Goal: Task Accomplishment & Management: Manage account settings

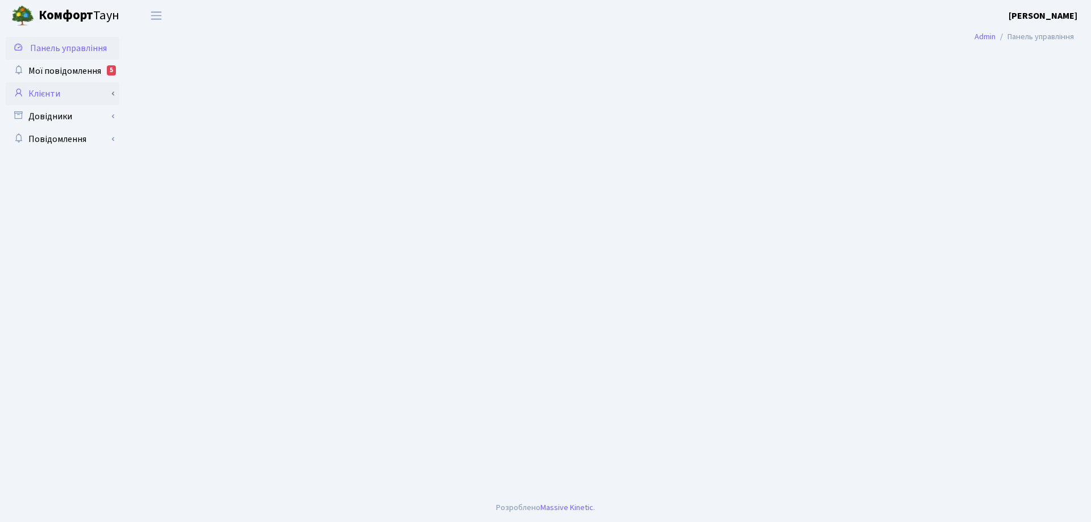
click at [51, 93] on link "Клієнти" at bounding box center [63, 93] width 114 height 23
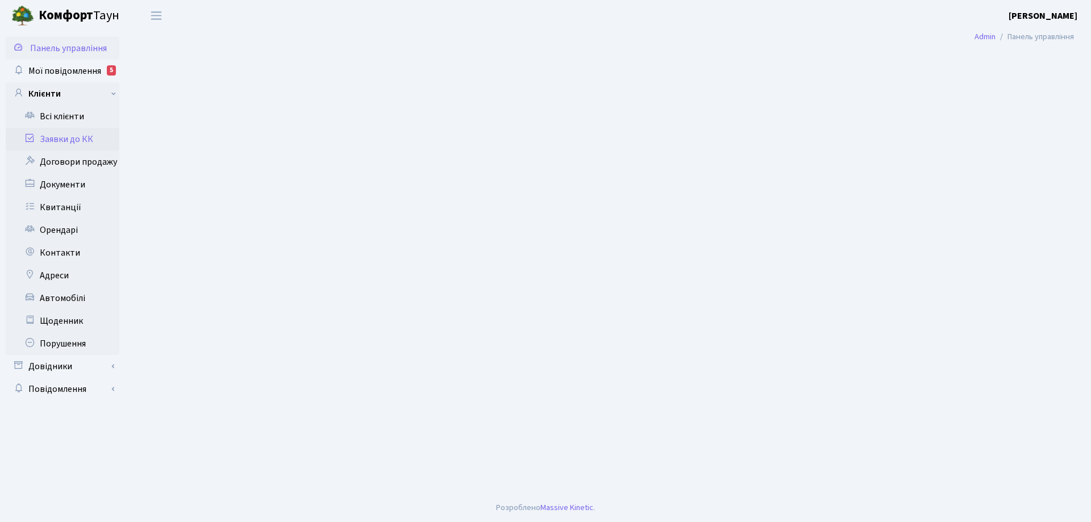
click at [70, 139] on link "Заявки до КК" at bounding box center [63, 139] width 114 height 23
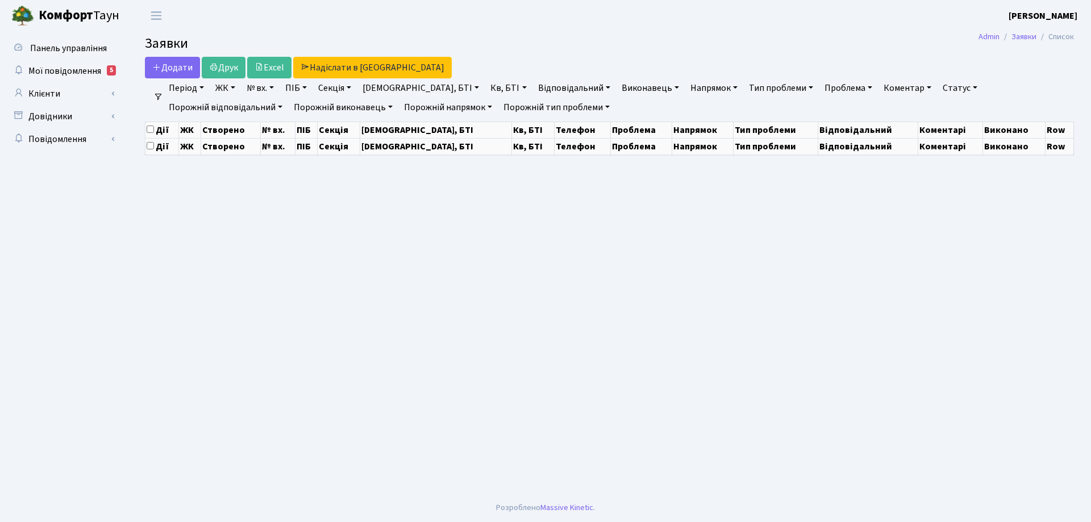
select select "25"
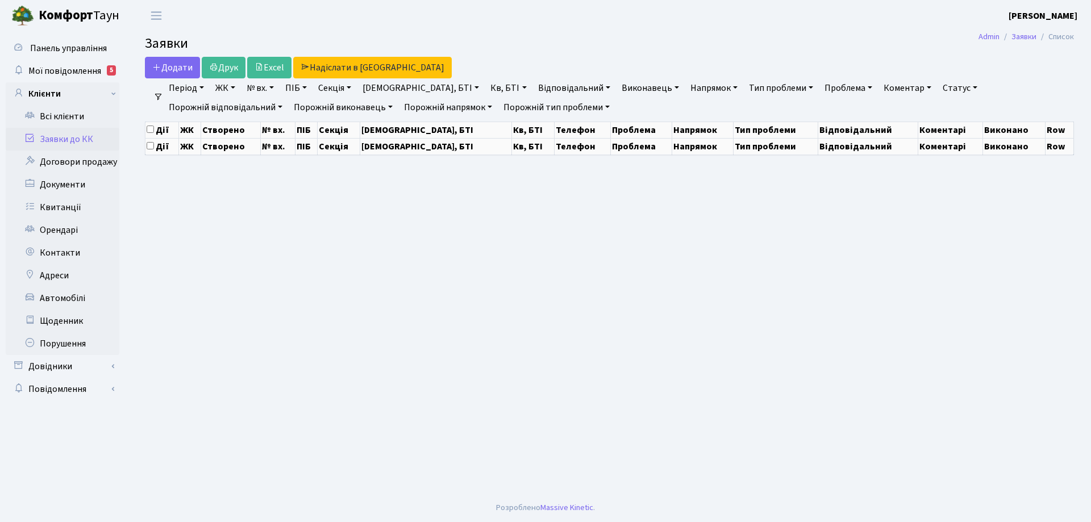
select select "25"
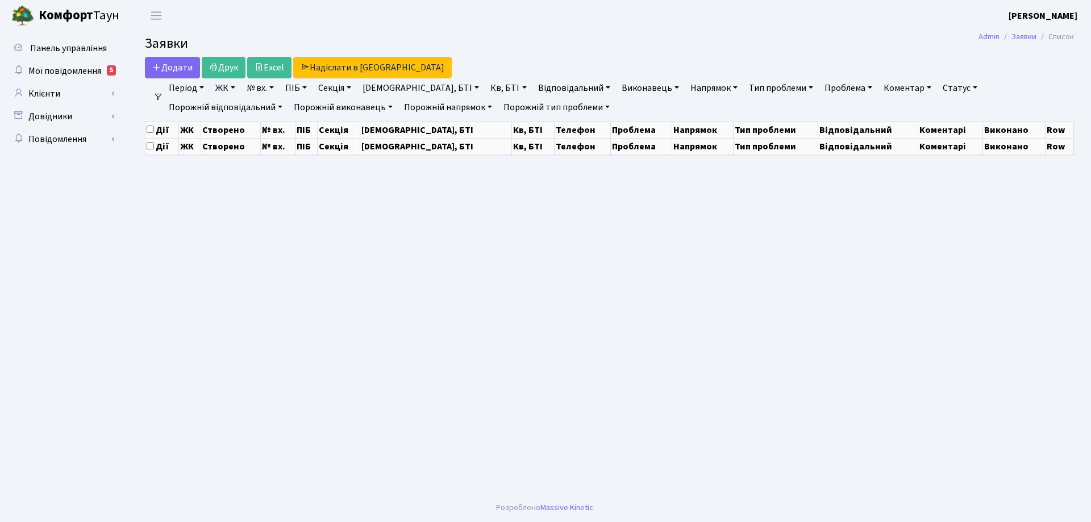
select select "25"
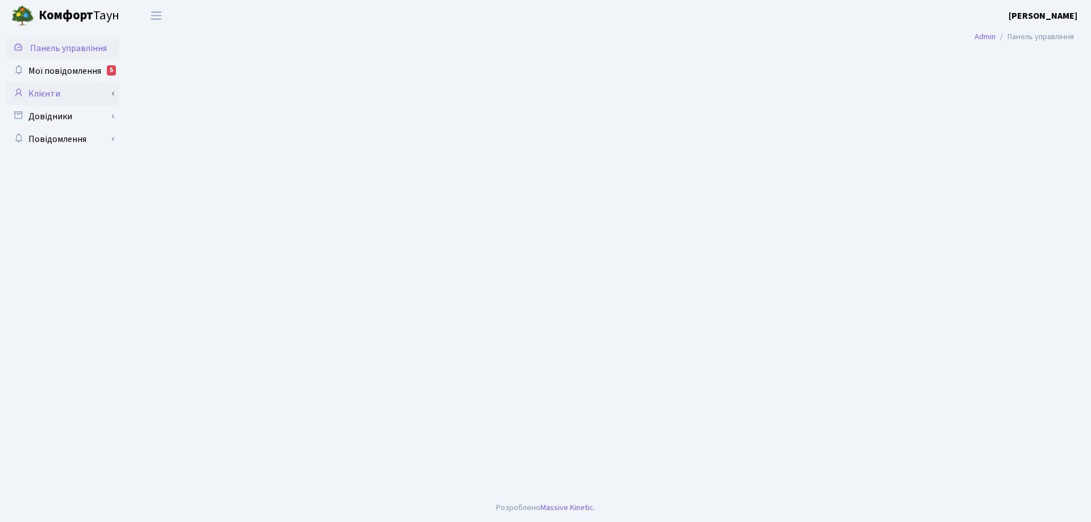
click at [51, 94] on link "Клієнти" at bounding box center [63, 93] width 114 height 23
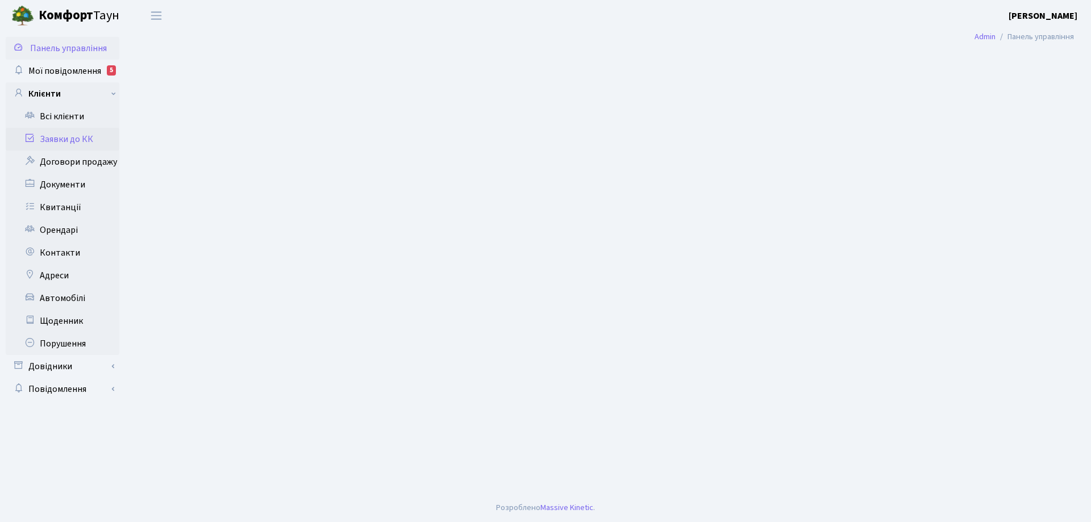
click at [65, 141] on link "Заявки до КК" at bounding box center [63, 139] width 114 height 23
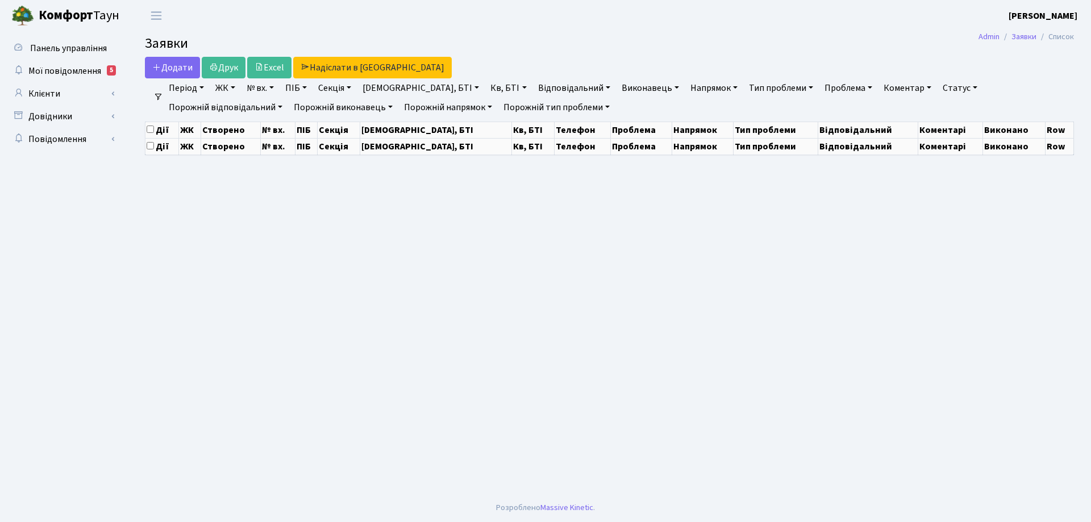
select select "25"
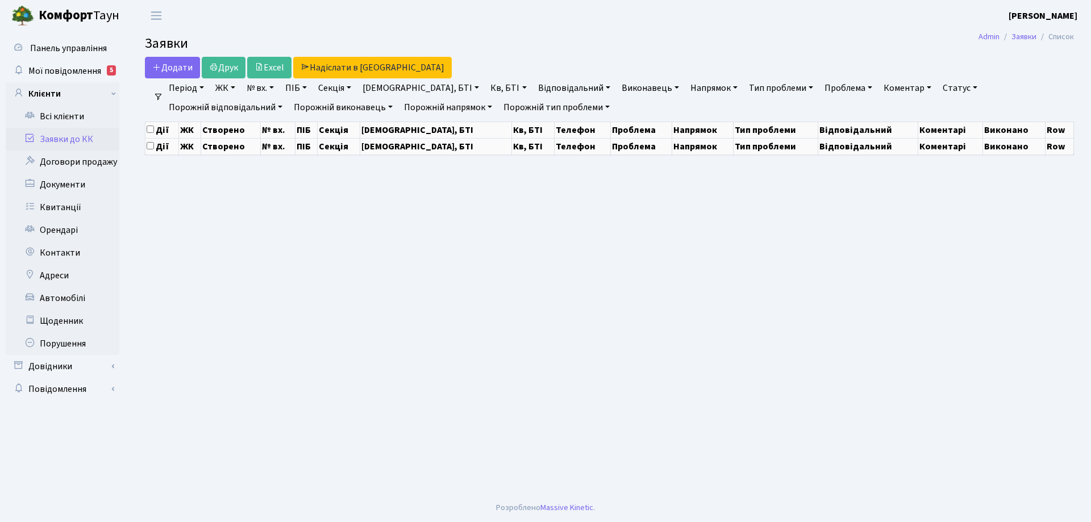
select select "25"
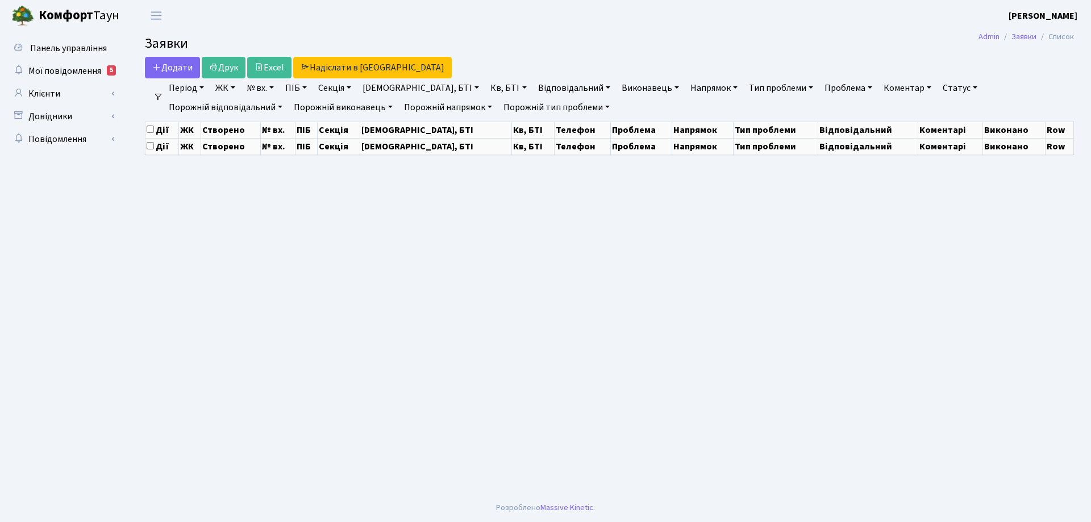
select select "25"
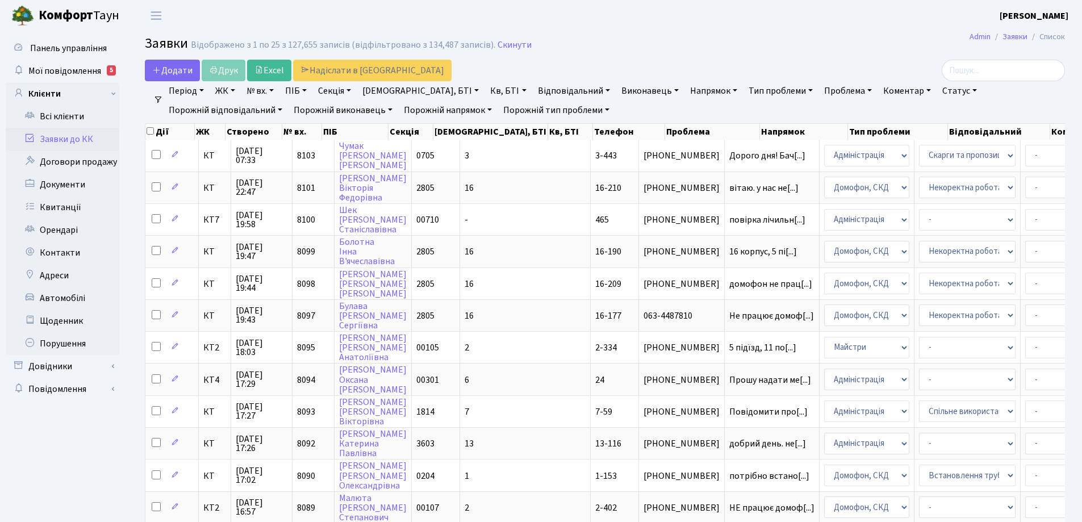
click at [938, 91] on link "Статус" at bounding box center [960, 90] width 44 height 19
click at [938, 161] on link "Не виконано" at bounding box center [983, 160] width 90 height 18
click at [686, 90] on link "Напрямок" at bounding box center [714, 90] width 56 height 19
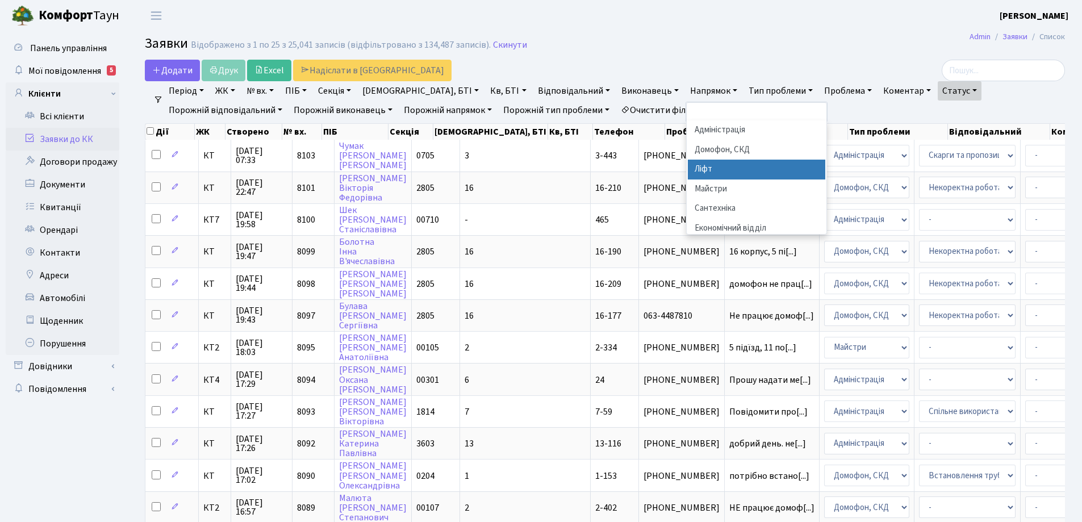
click at [688, 165] on li "Ліфт" at bounding box center [756, 170] width 137 height 20
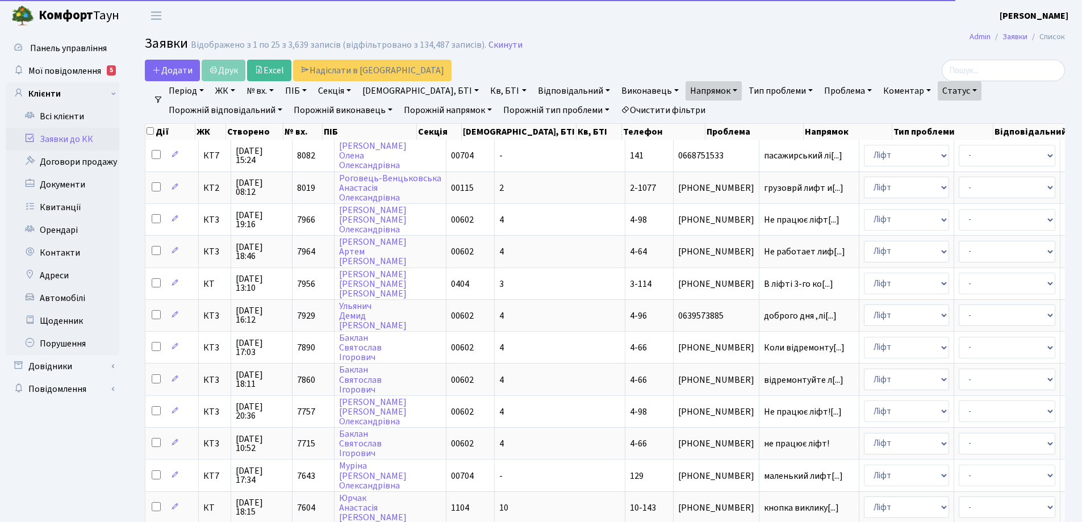
click at [205, 89] on link "Період" at bounding box center [186, 90] width 44 height 19
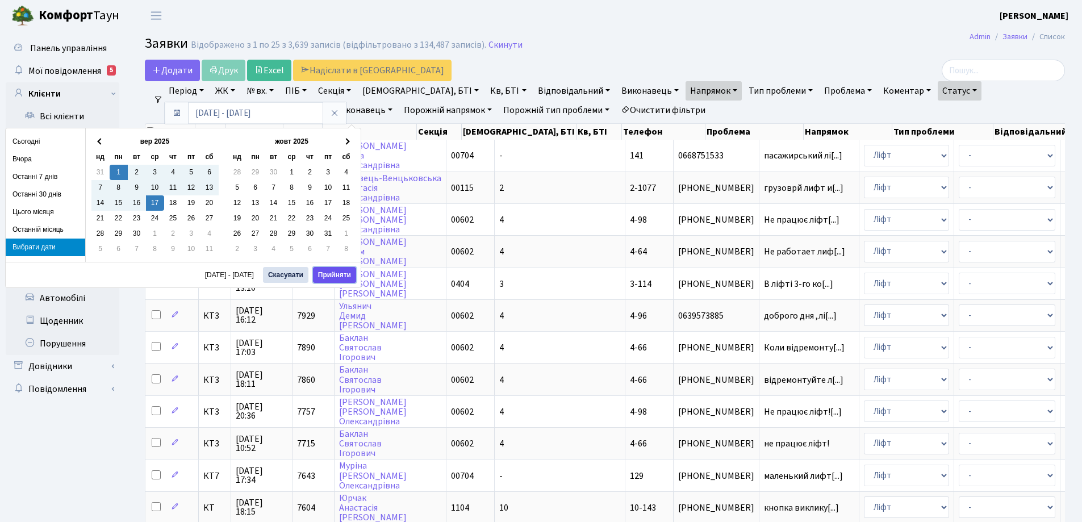
click at [337, 270] on button "Прийняти" at bounding box center [334, 275] width 43 height 16
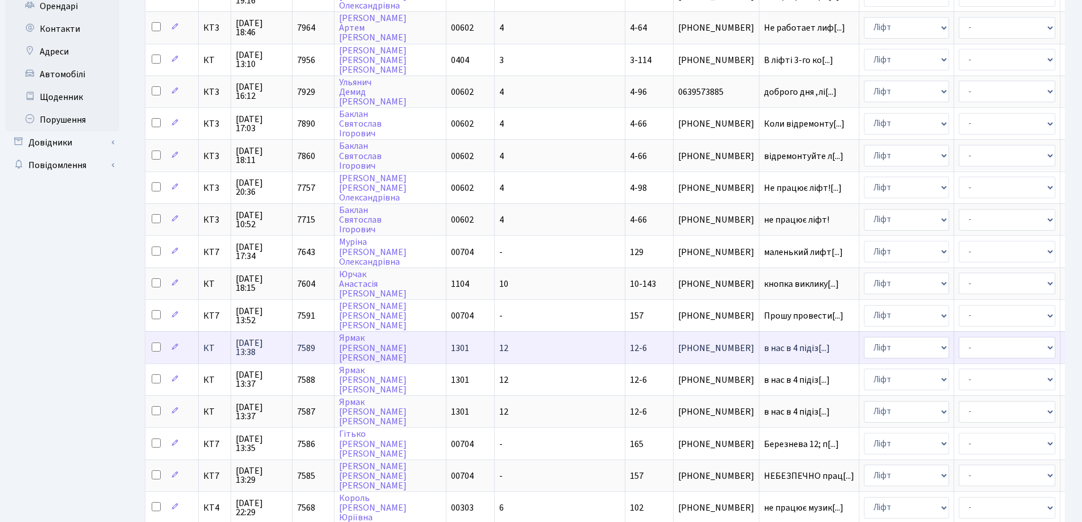
scroll to position [197, 0]
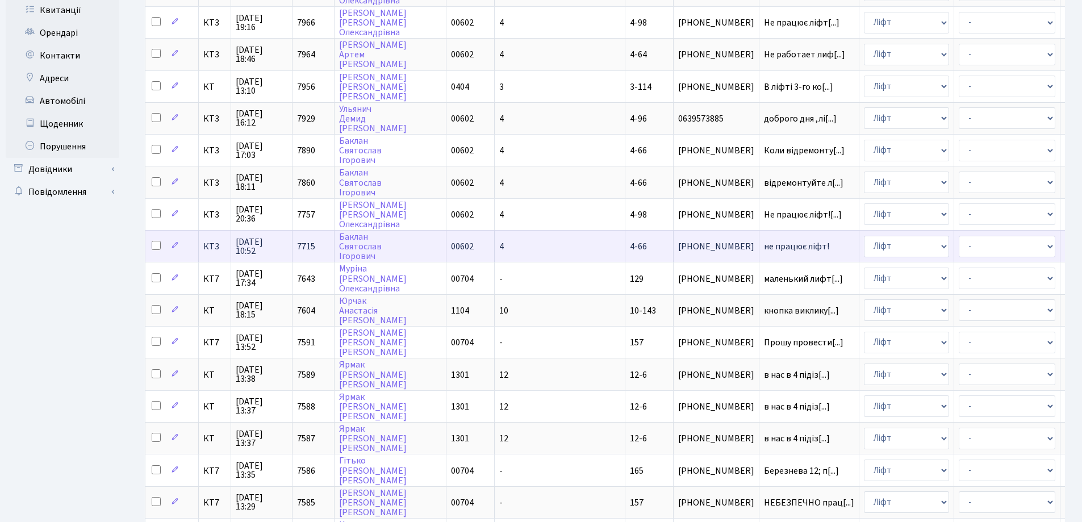
click at [764, 245] on span "не працює ліфт!" at bounding box center [809, 246] width 90 height 9
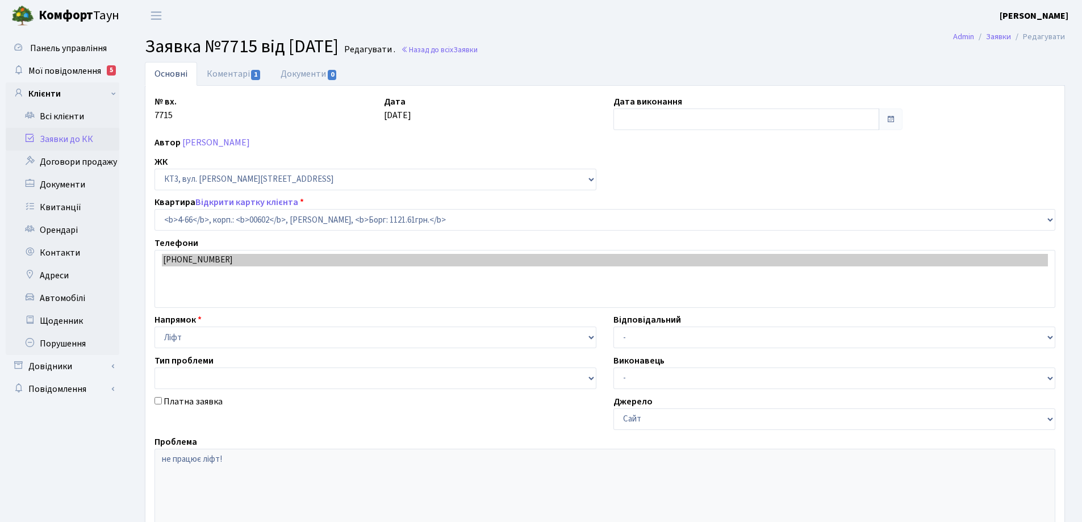
select select "16525"
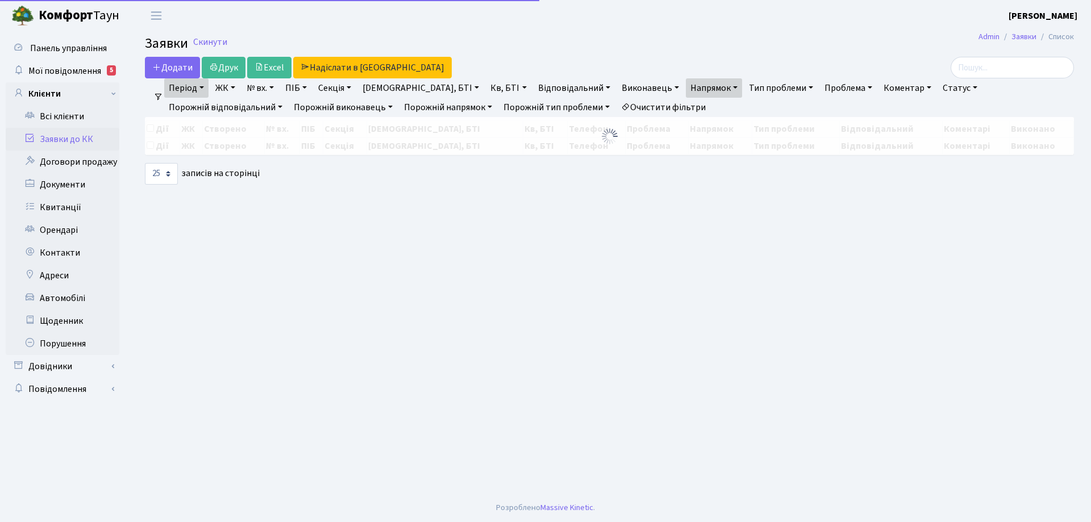
select select "25"
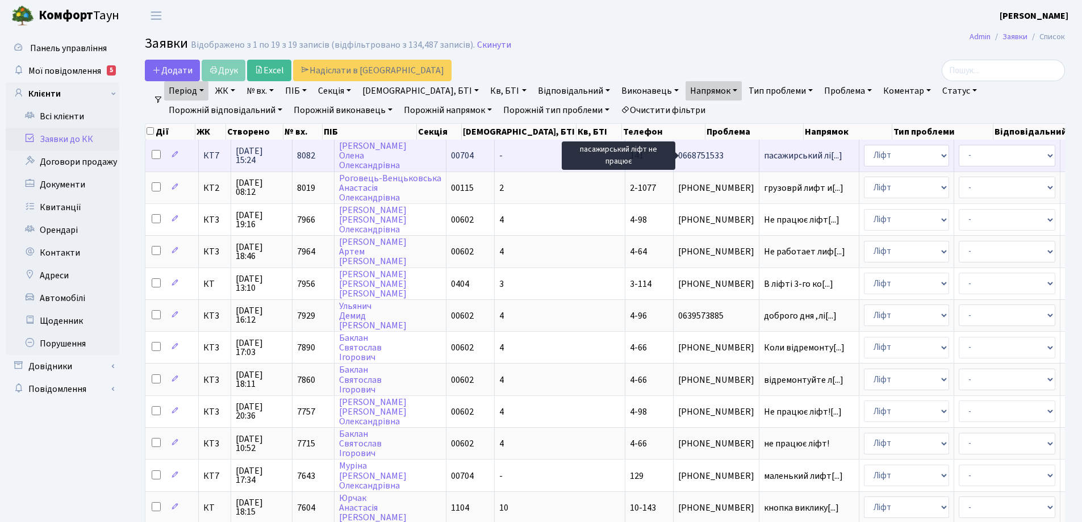
click at [764, 156] on span "пасажирський лі[...]" at bounding box center [803, 155] width 78 height 12
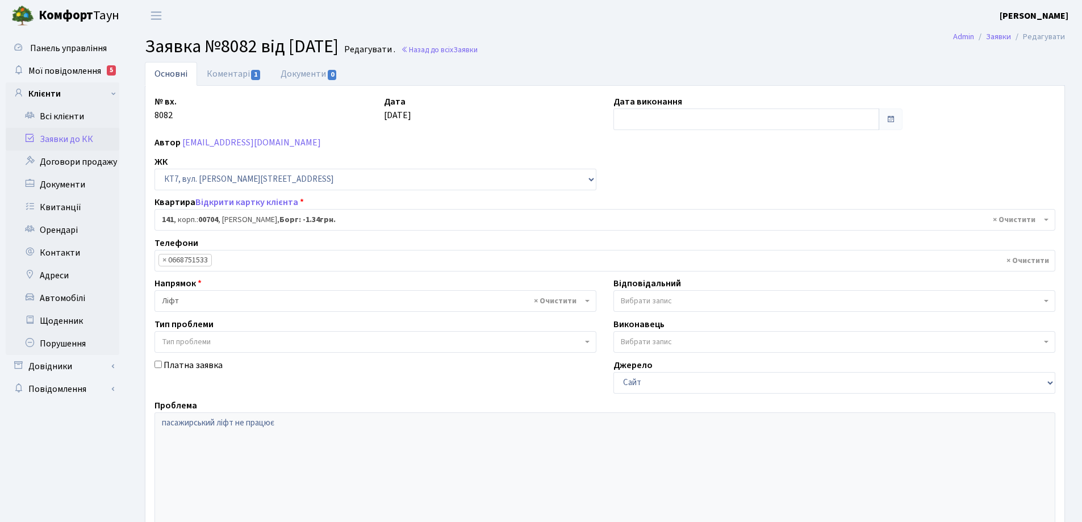
select select "18544"
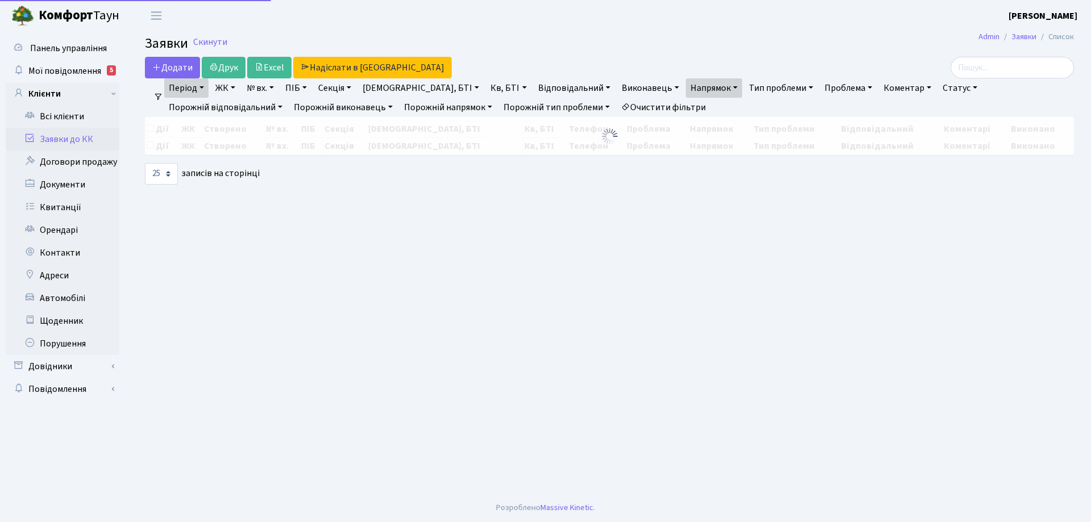
select select "25"
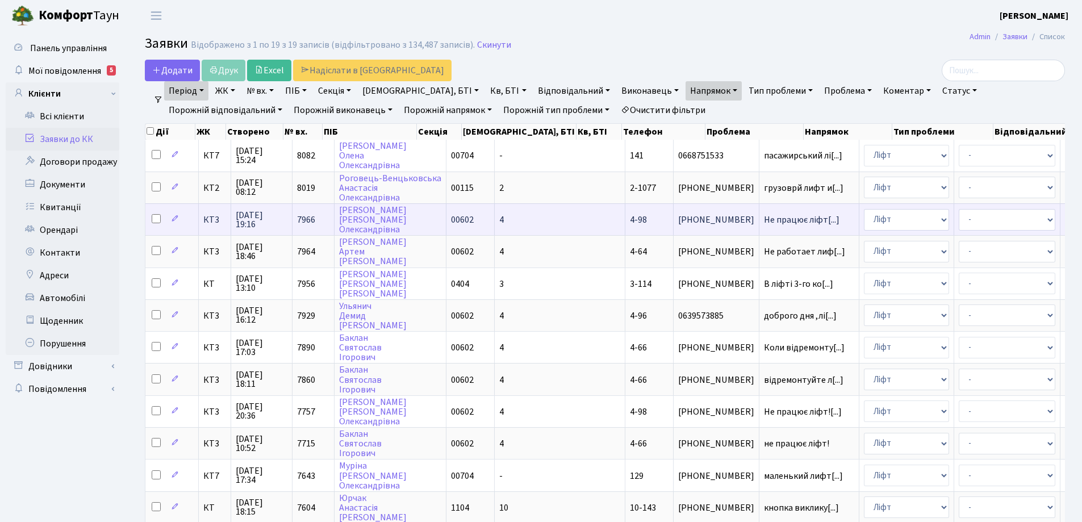
click at [630, 220] on span "4-98" at bounding box center [638, 220] width 17 height 12
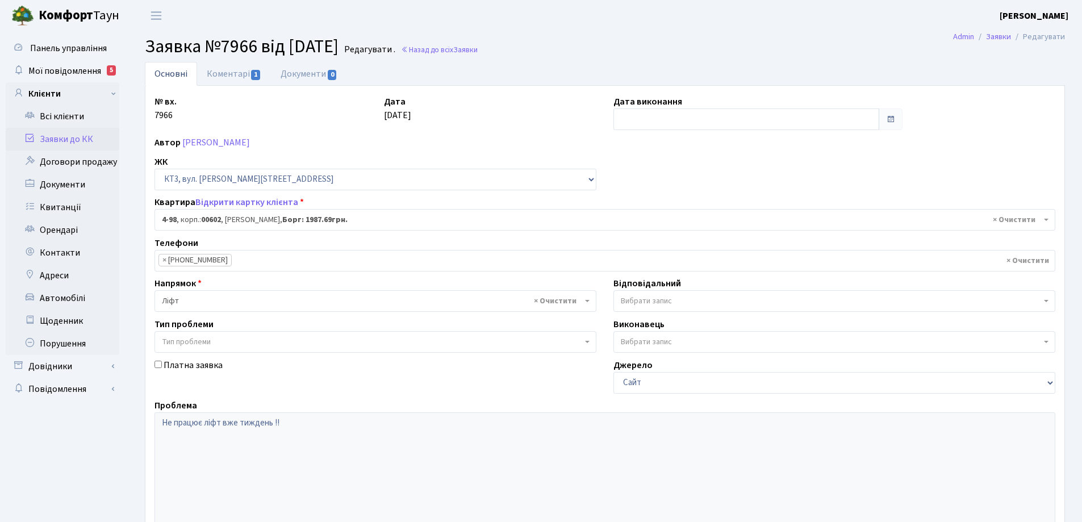
select select "16557"
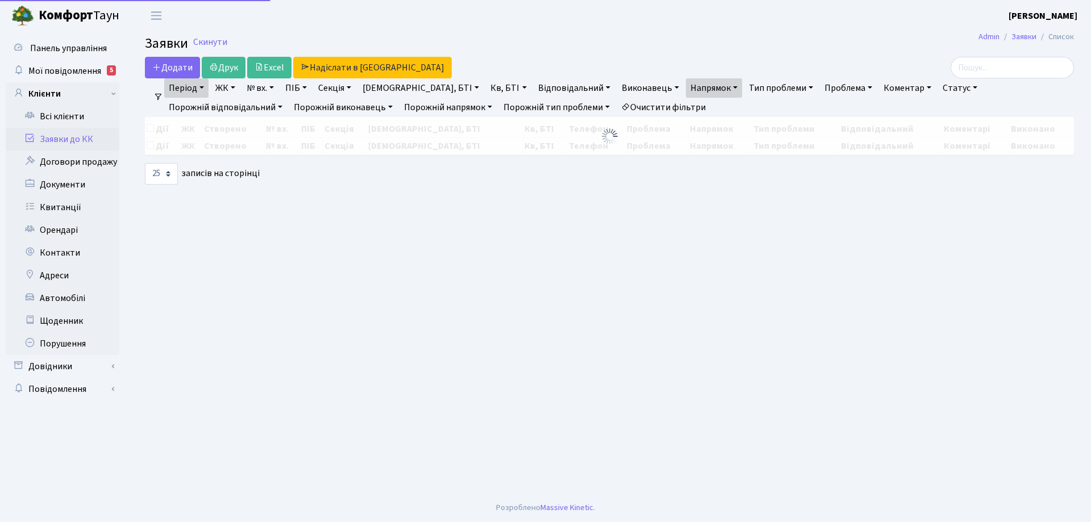
select select "25"
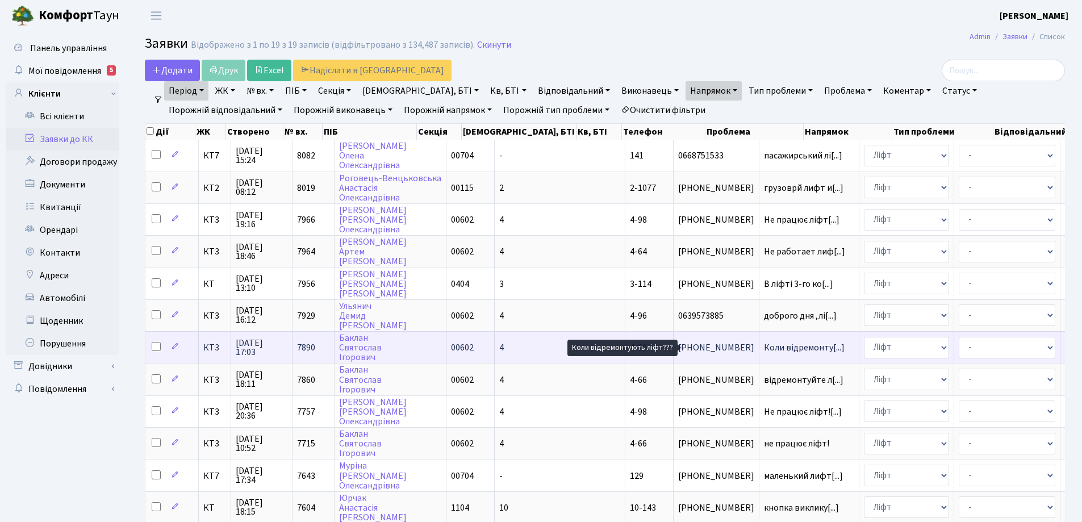
click at [764, 350] on span "Коли відремонту[...]" at bounding box center [804, 347] width 81 height 12
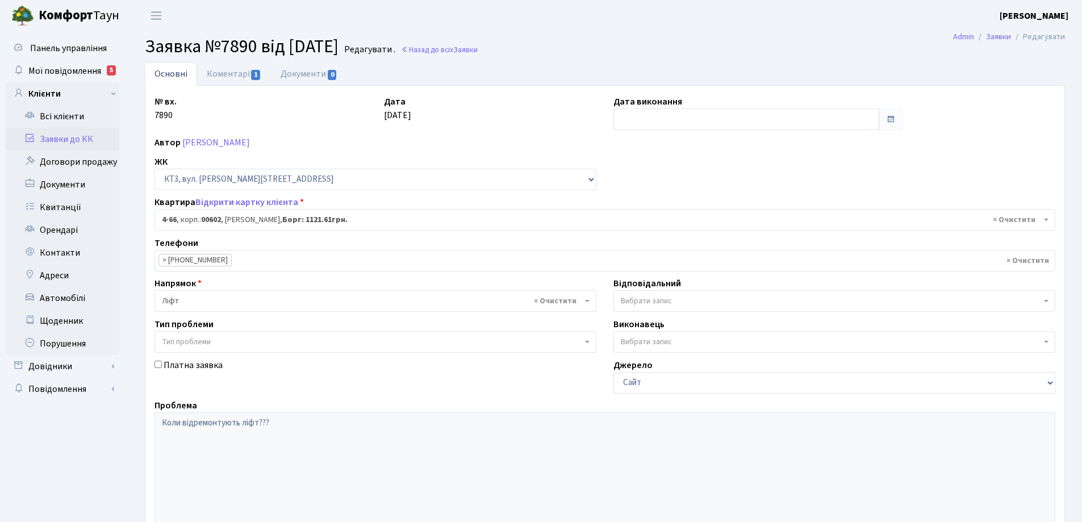
select select "16525"
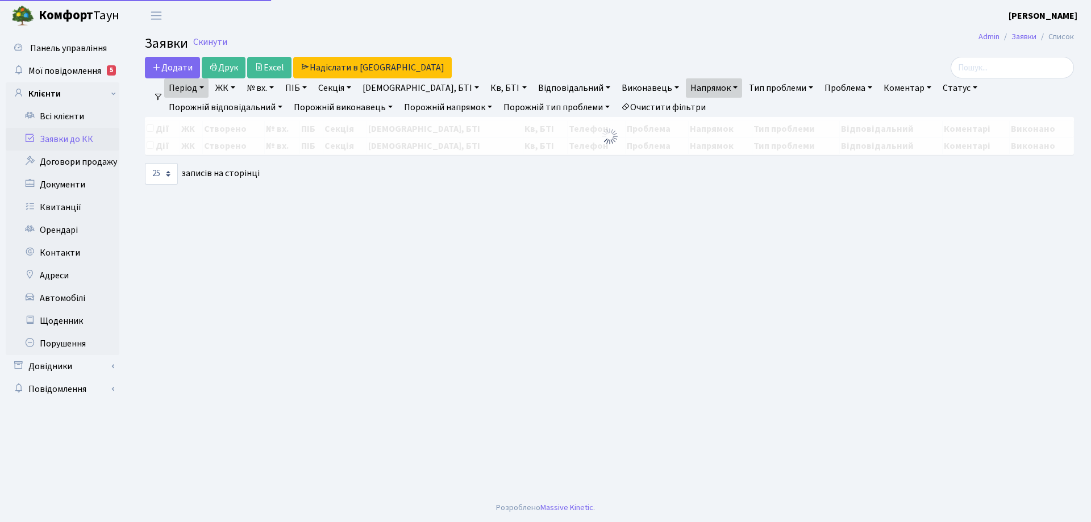
select select "25"
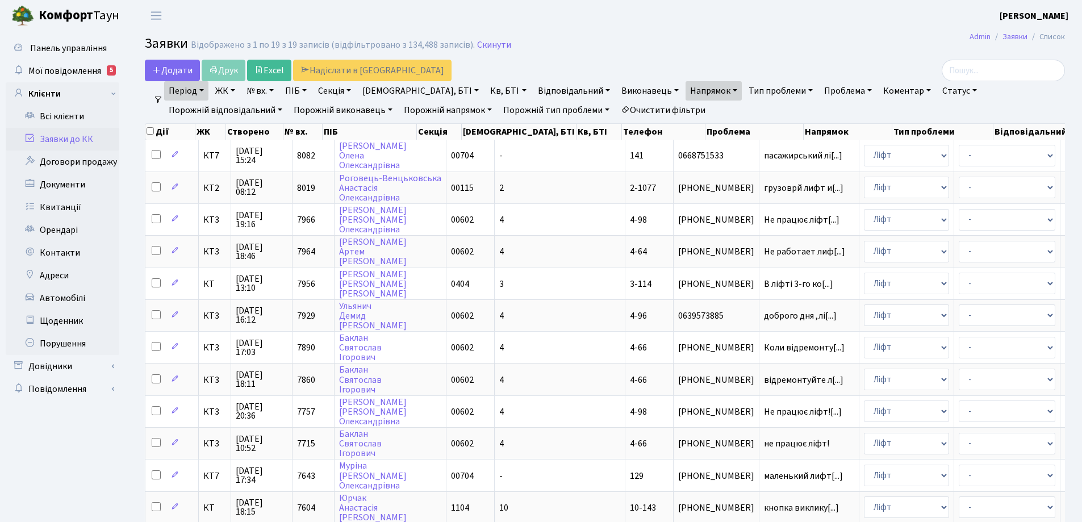
click at [616, 110] on link "Очистити фільтри" at bounding box center [663, 110] width 94 height 19
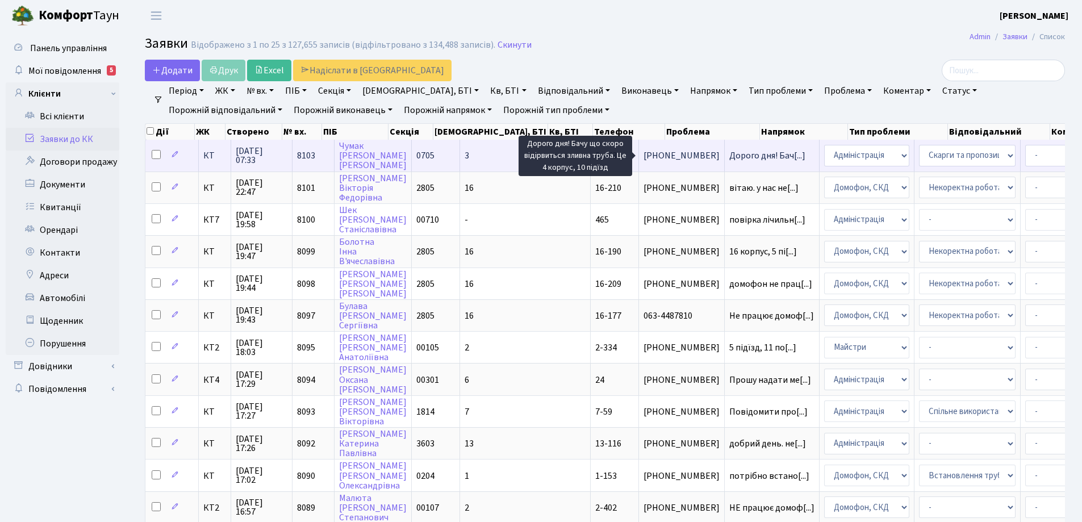
click at [729, 159] on span "Дорого дня! Бач[...]" at bounding box center [767, 155] width 76 height 12
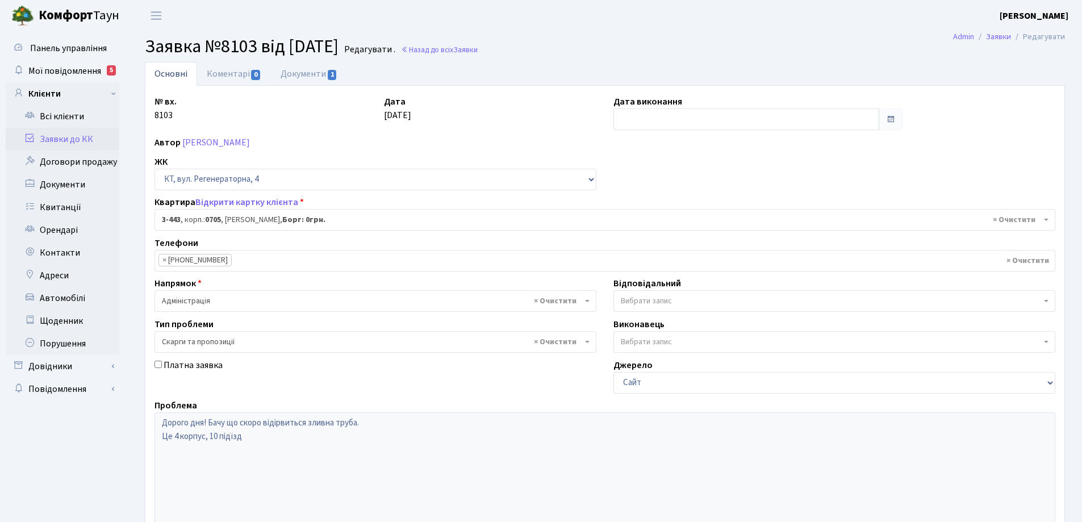
select select "1661"
select select "55"
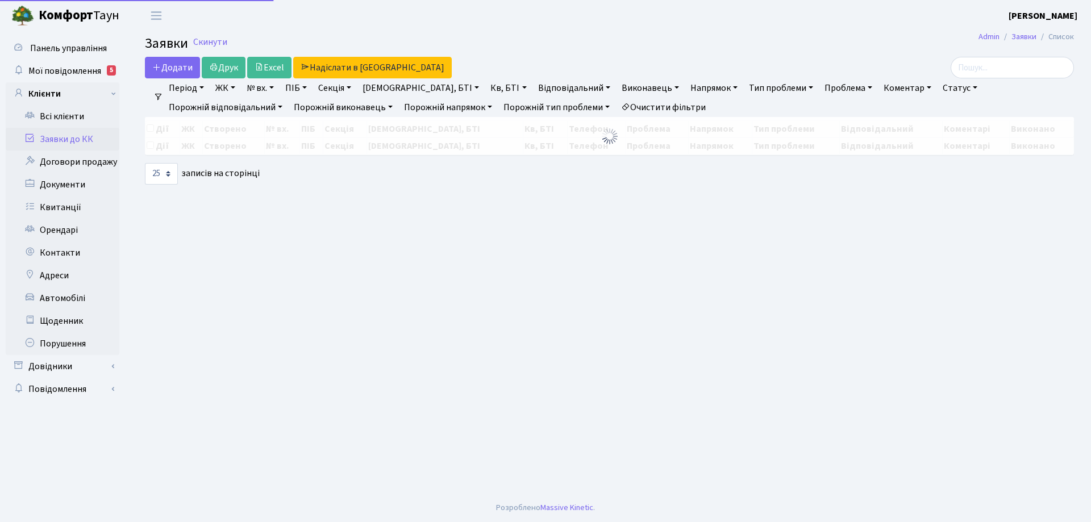
select select "25"
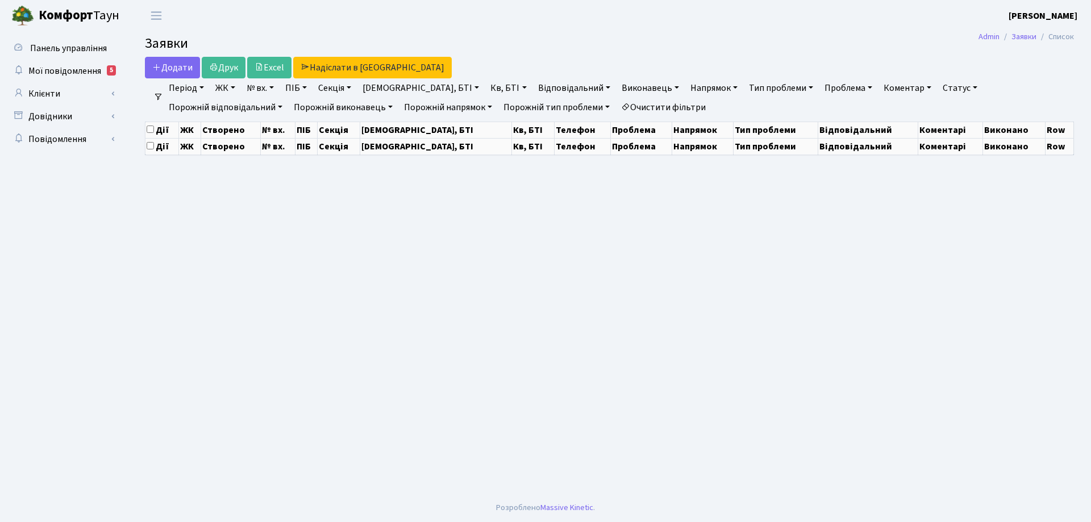
select select "25"
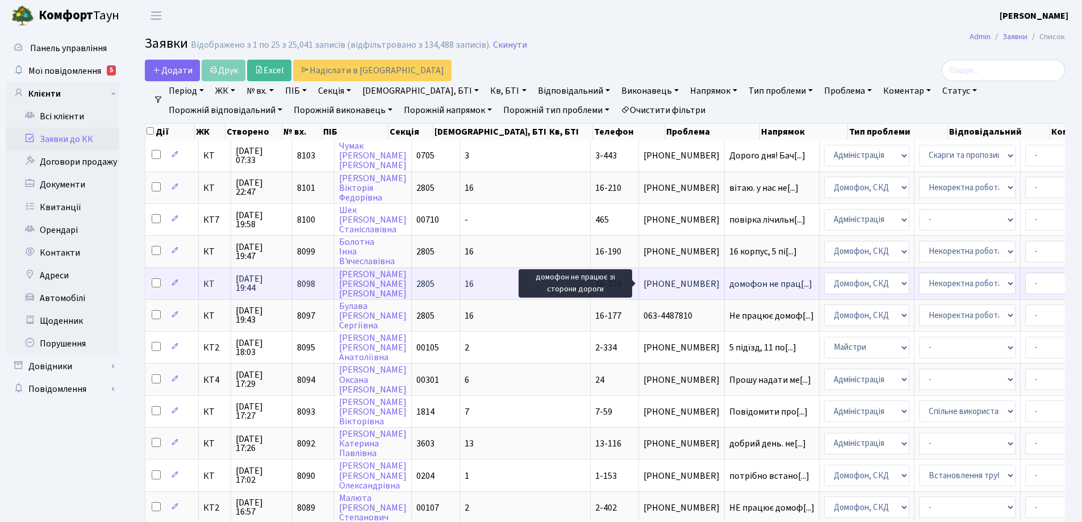
scroll to position [2, 0]
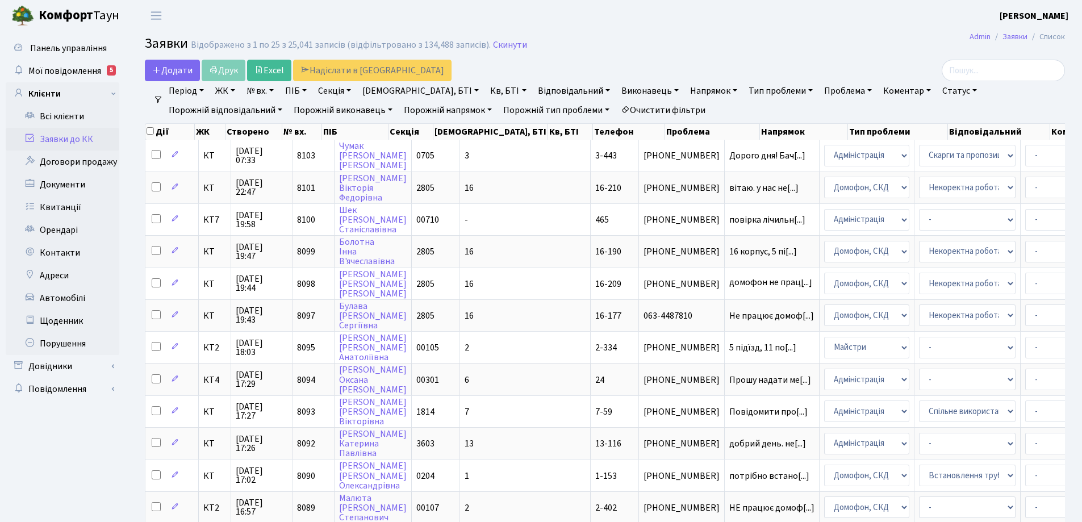
click at [943, 11] on header "Комфорт Таун Ємець В. П. Мій обліковий запис Вийти" at bounding box center [541, 15] width 1082 height 31
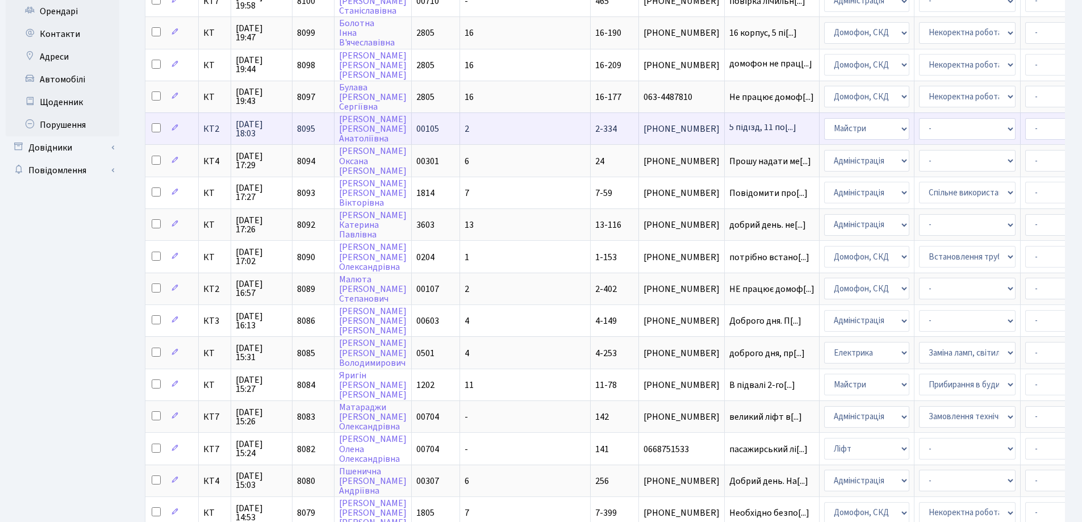
scroll to position [0, 0]
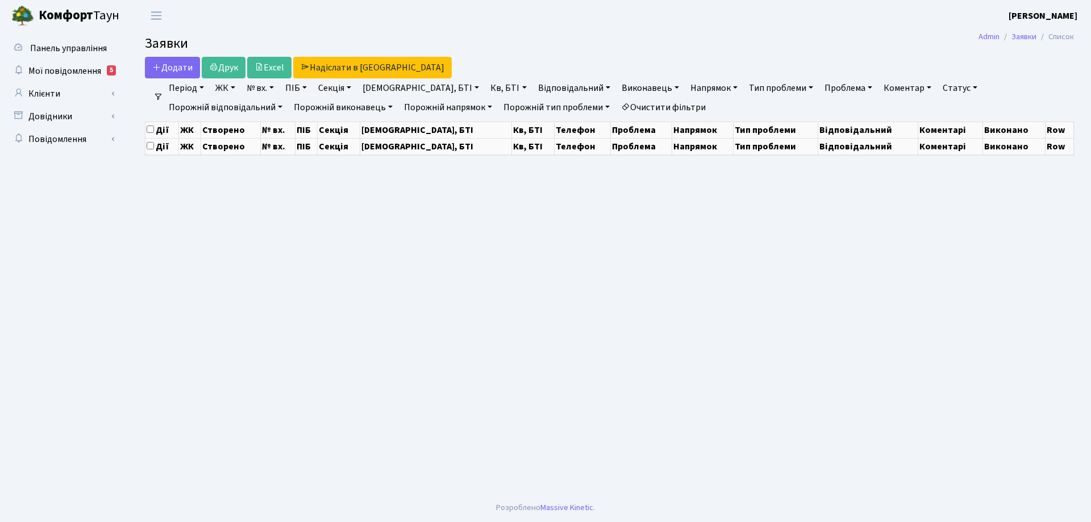
select select "25"
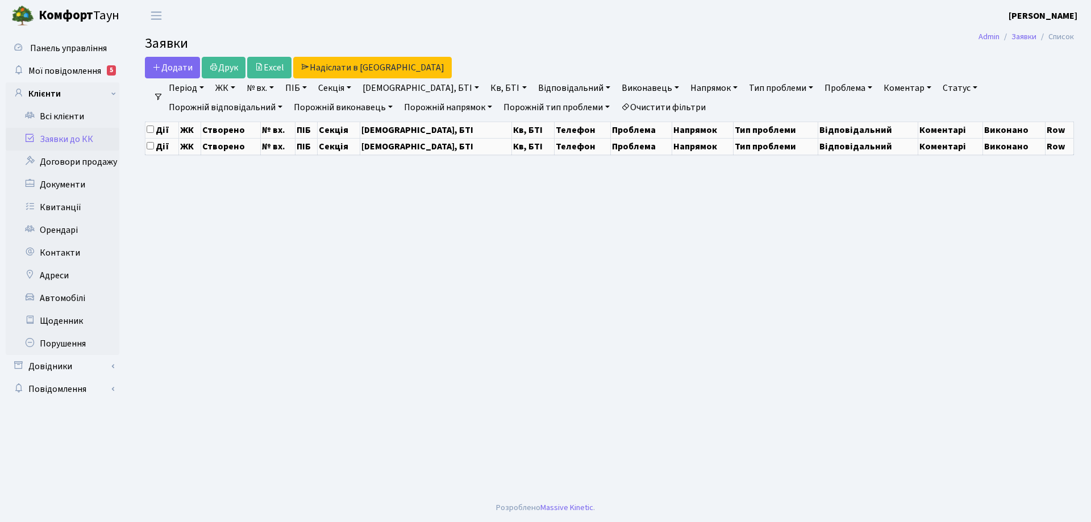
select select "25"
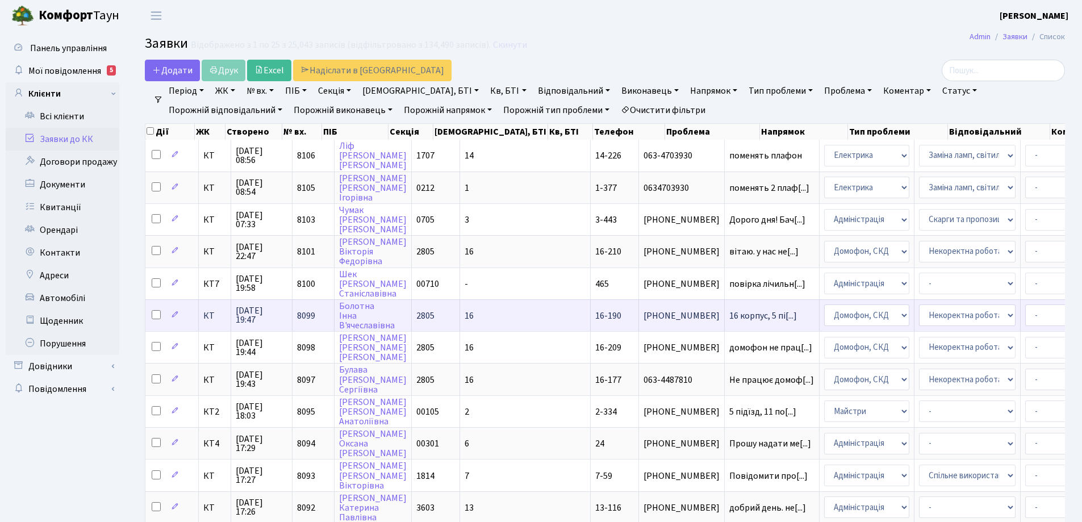
click at [595, 316] on span "16-190" at bounding box center [608, 316] width 26 height 12
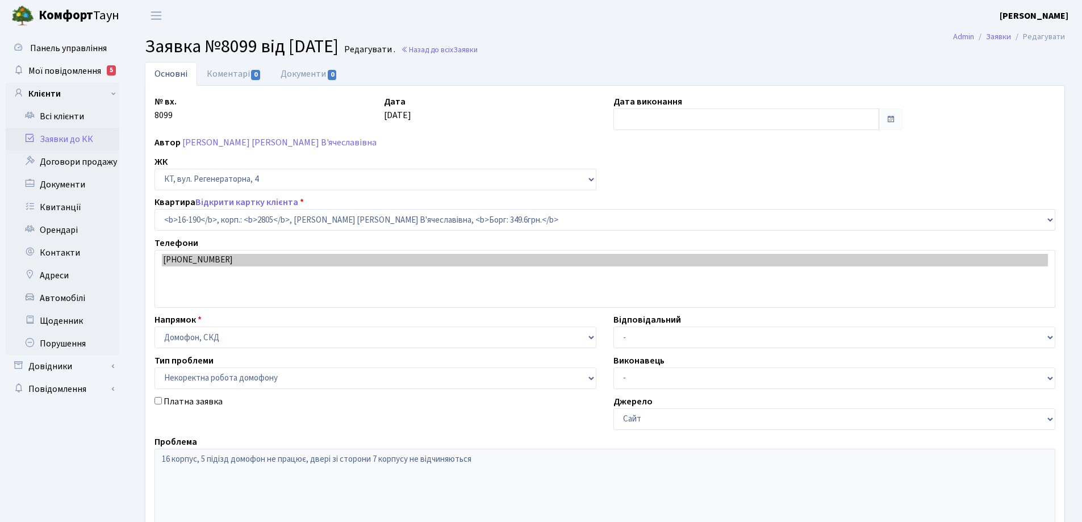
select select "8751"
select select "38"
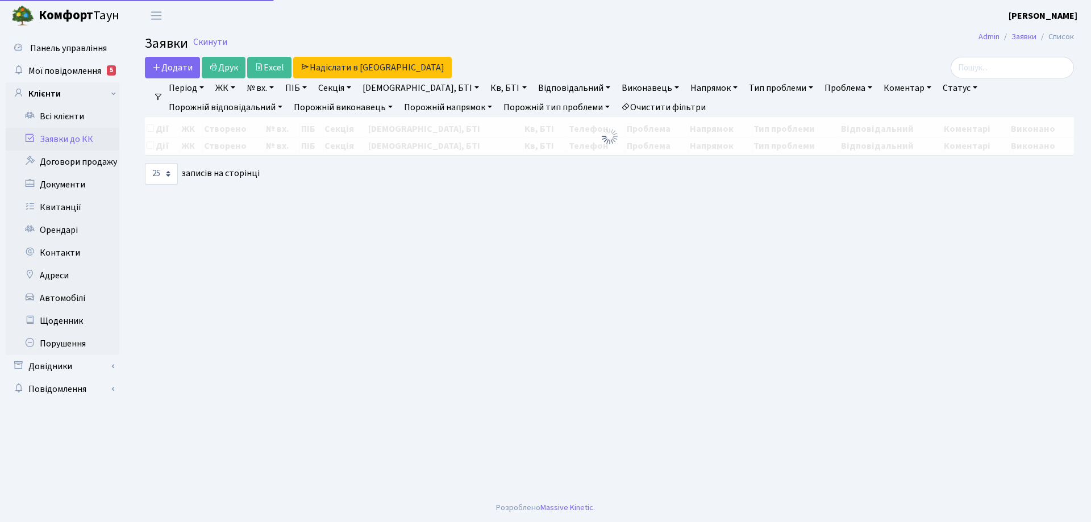
select select "25"
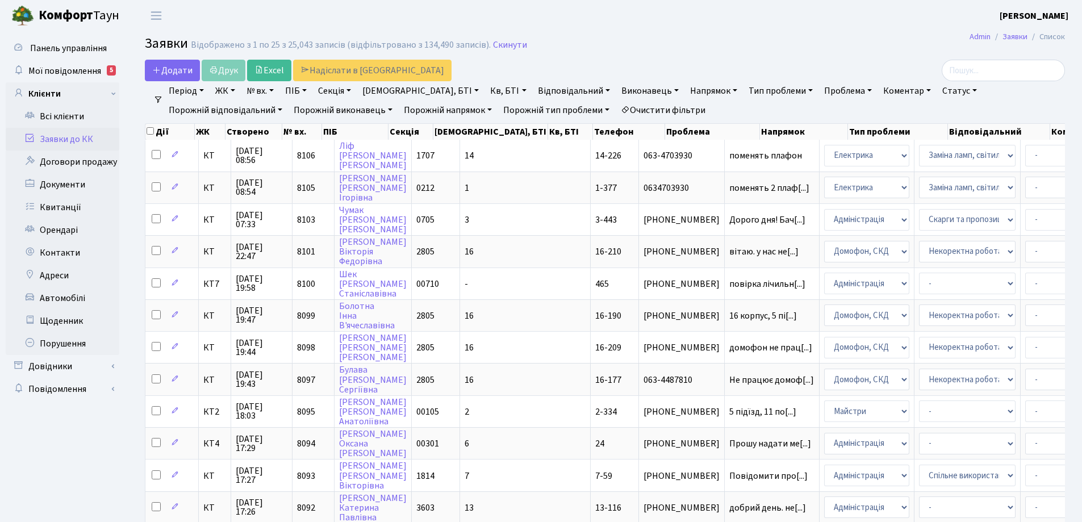
click at [616, 109] on link "Очистити фільтри" at bounding box center [663, 110] width 94 height 19
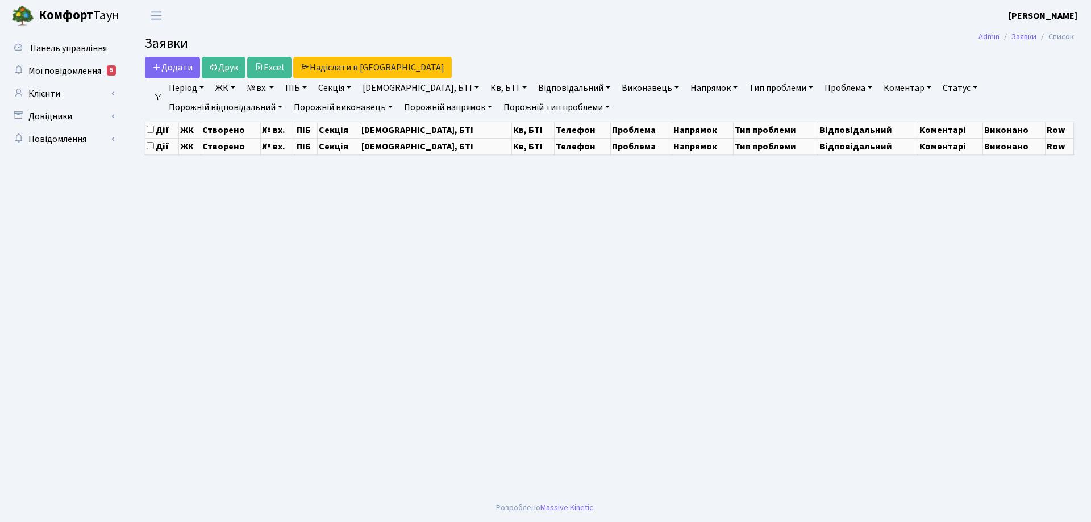
select select "25"
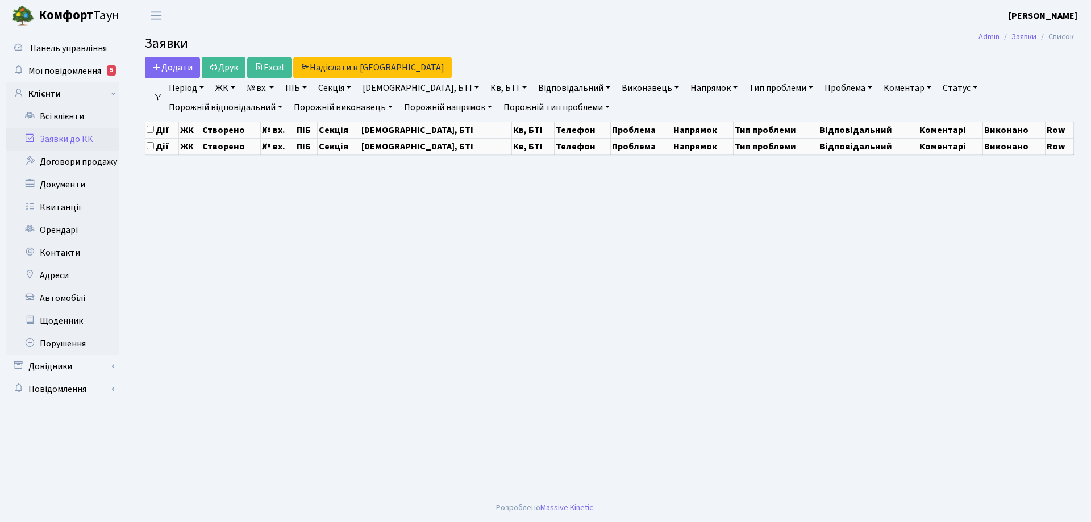
select select "25"
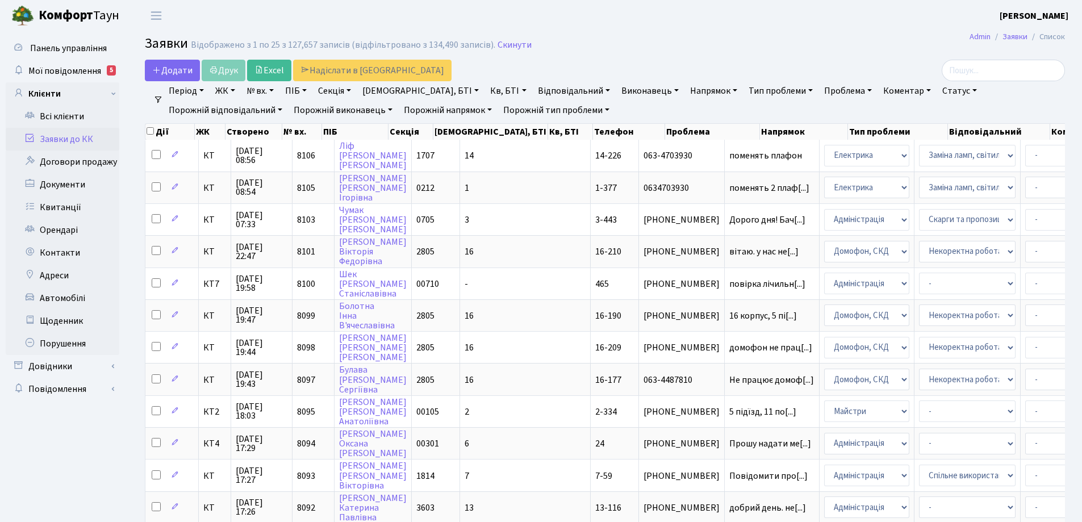
click at [100, 144] on link "Заявки до КК" at bounding box center [63, 139] width 114 height 23
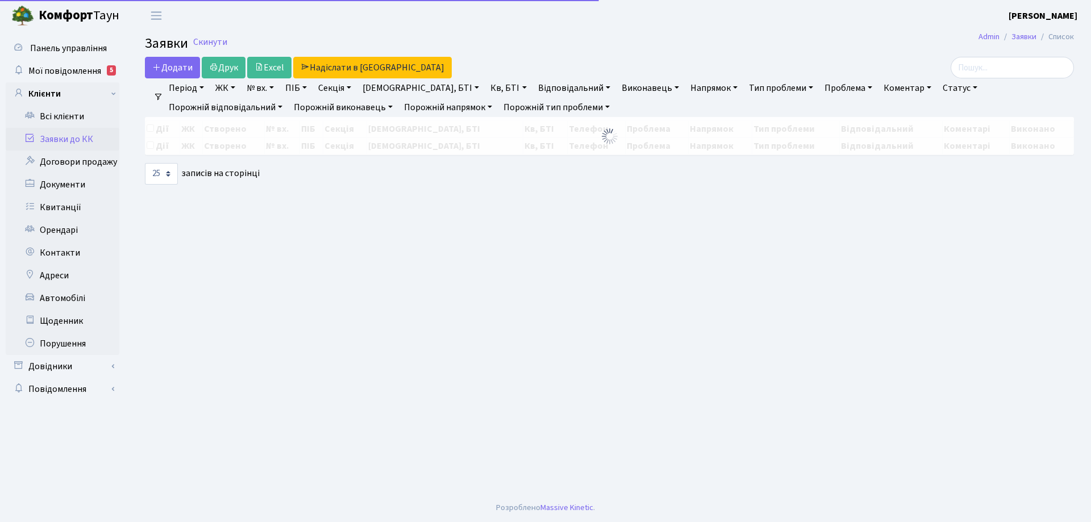
select select "25"
